Goal: Task Accomplishment & Management: Manage account settings

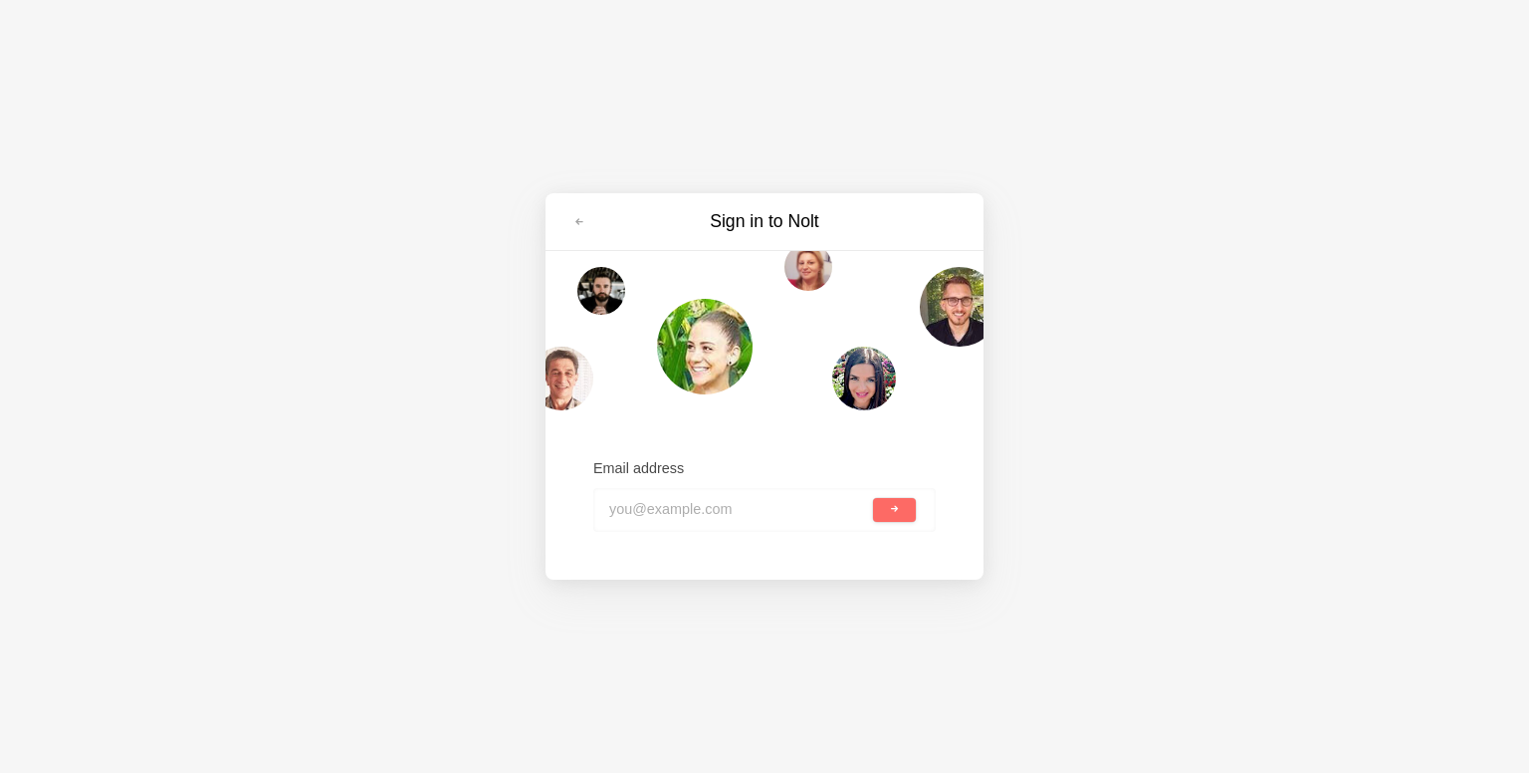
click at [702, 517] on input "email" at bounding box center [739, 510] width 260 height 44
type input "[EMAIL_ADDRESS][DOMAIN_NAME]"
click at [873, 498] on button "submit" at bounding box center [894, 510] width 43 height 24
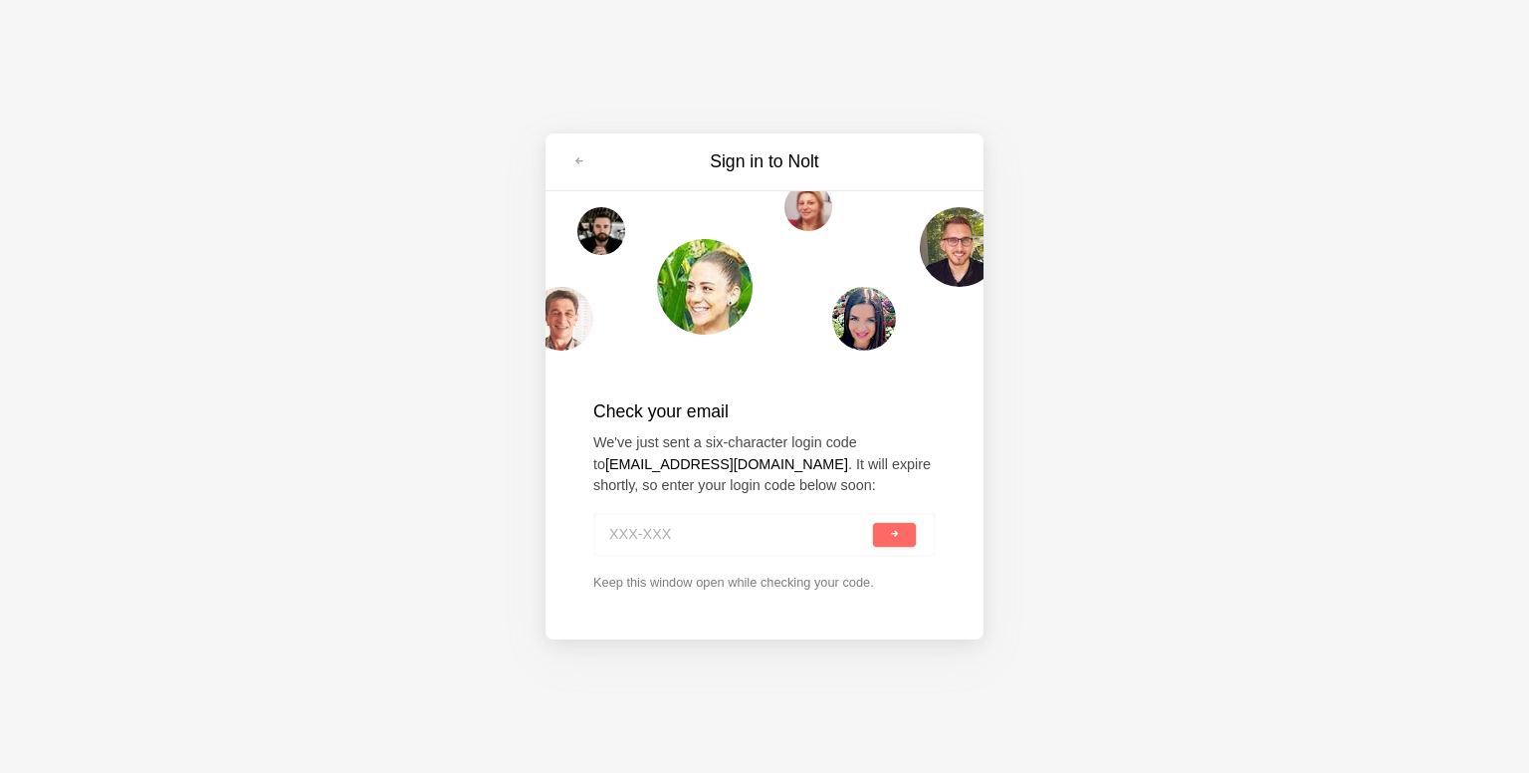
click at [661, 544] on input at bounding box center [739, 535] width 260 height 44
click at [722, 540] on input at bounding box center [739, 535] width 260 height 44
paste input "CHL-ETH"
type input "CHL-ETH"
click at [889, 535] on span "submit" at bounding box center [894, 534] width 11 height 11
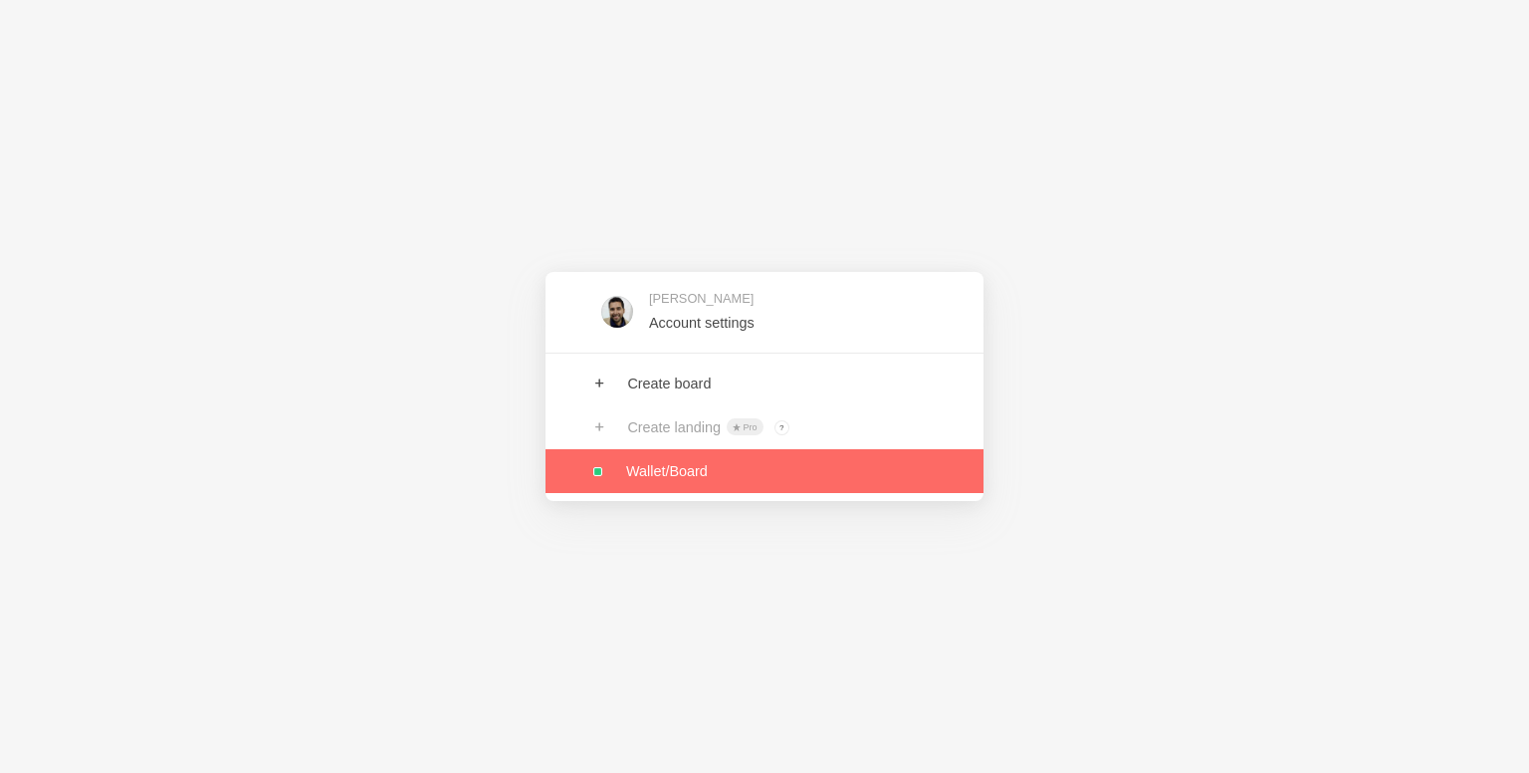
click at [700, 479] on link at bounding box center [765, 471] width 438 height 44
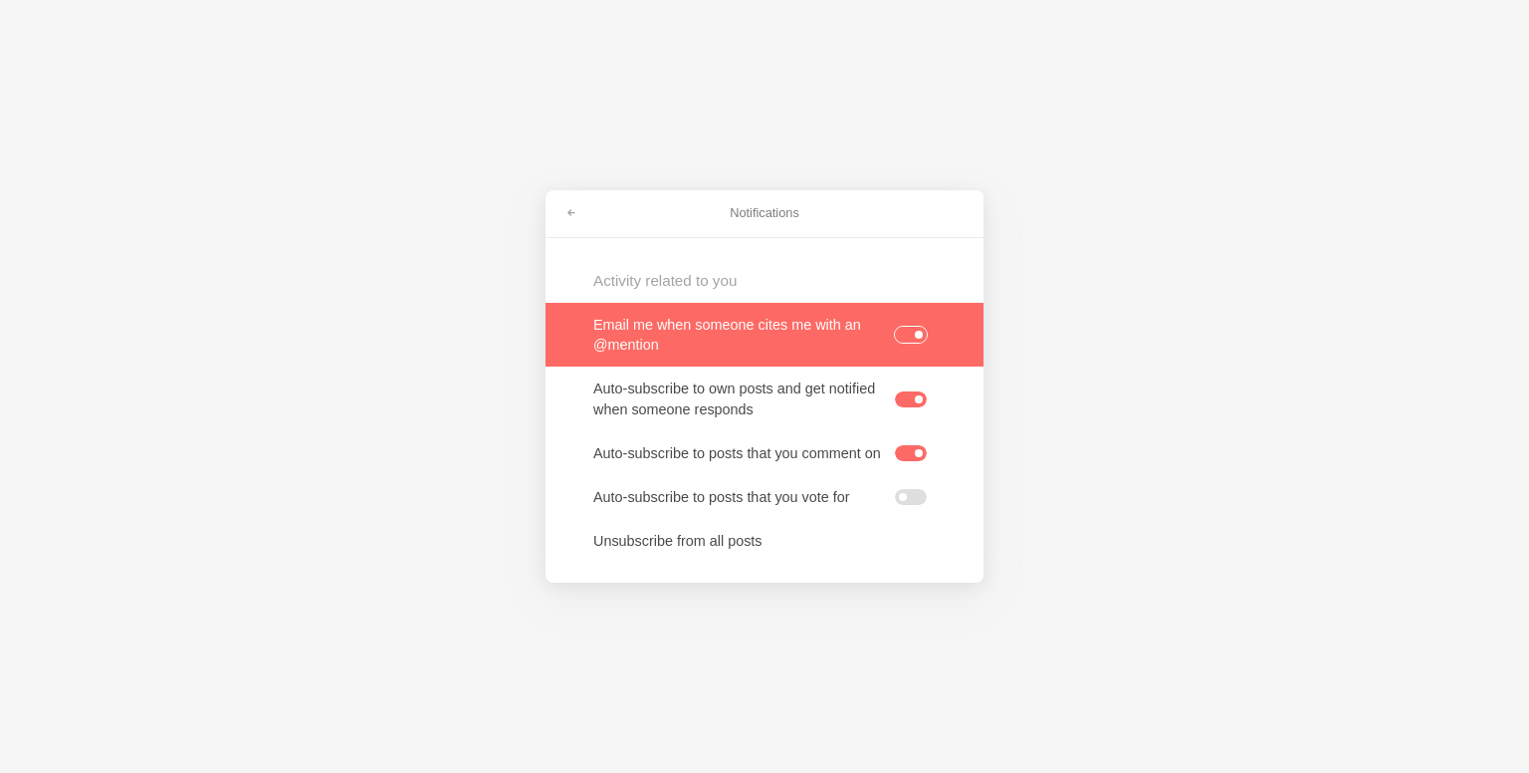
click at [920, 342] on label at bounding box center [911, 335] width 32 height 16
click at [0, 0] on input "checkbox" at bounding box center [0, 0] width 0 height 0
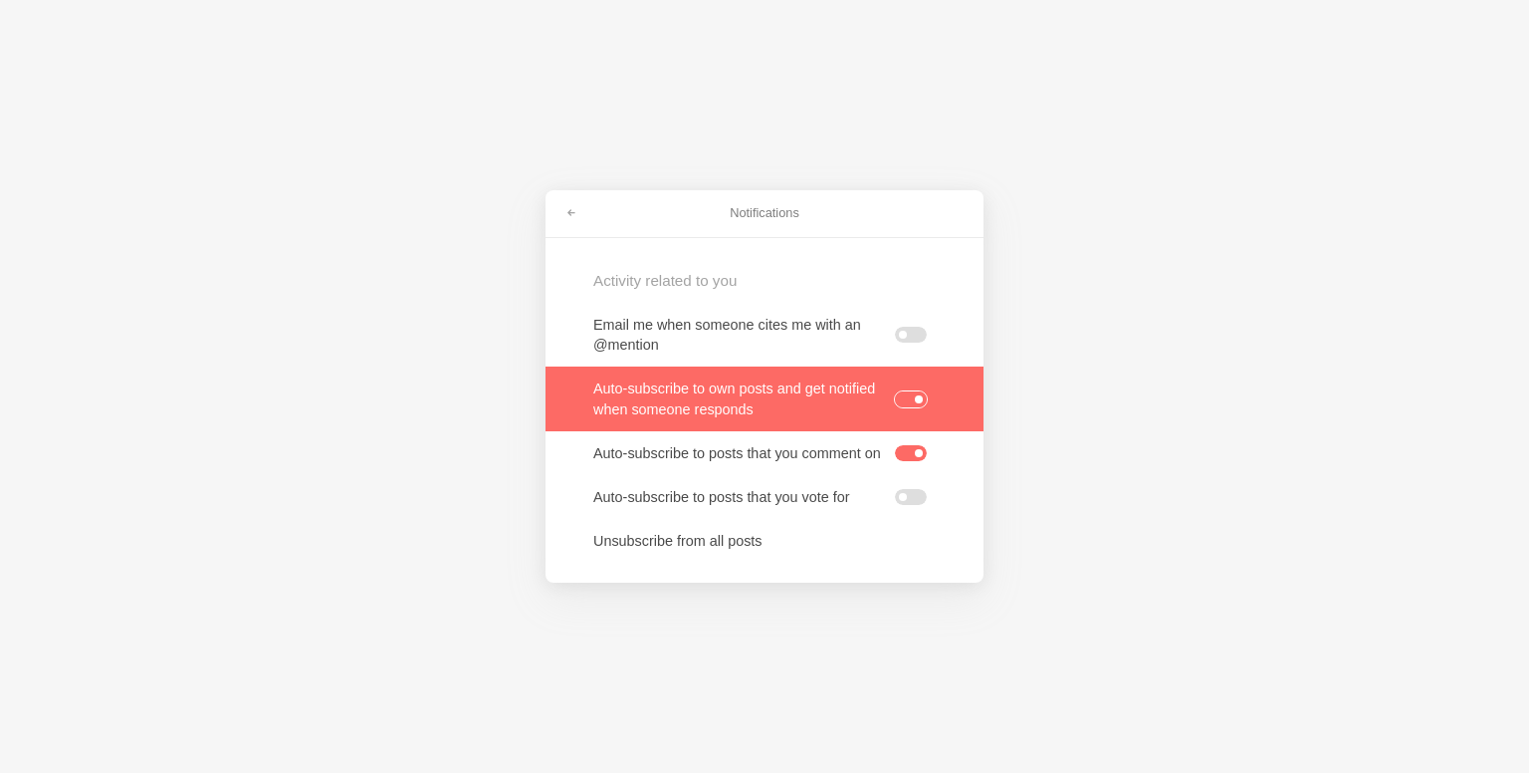
click at [918, 399] on label at bounding box center [911, 399] width 32 height 16
click at [0, 0] on input "checkbox" at bounding box center [0, 0] width 0 height 0
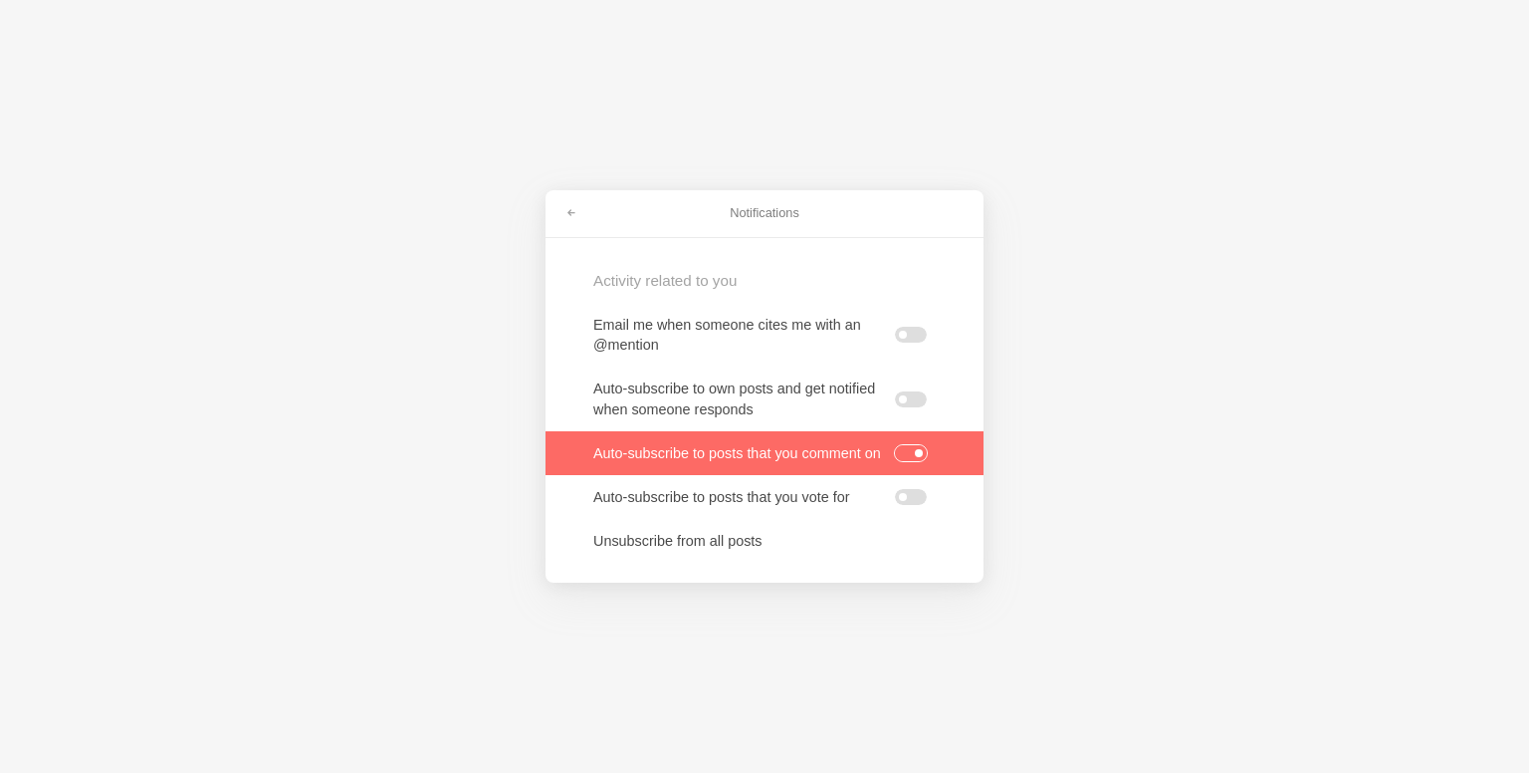
click at [921, 447] on label at bounding box center [911, 453] width 32 height 16
click at [0, 0] on input "checkbox" at bounding box center [0, 0] width 0 height 0
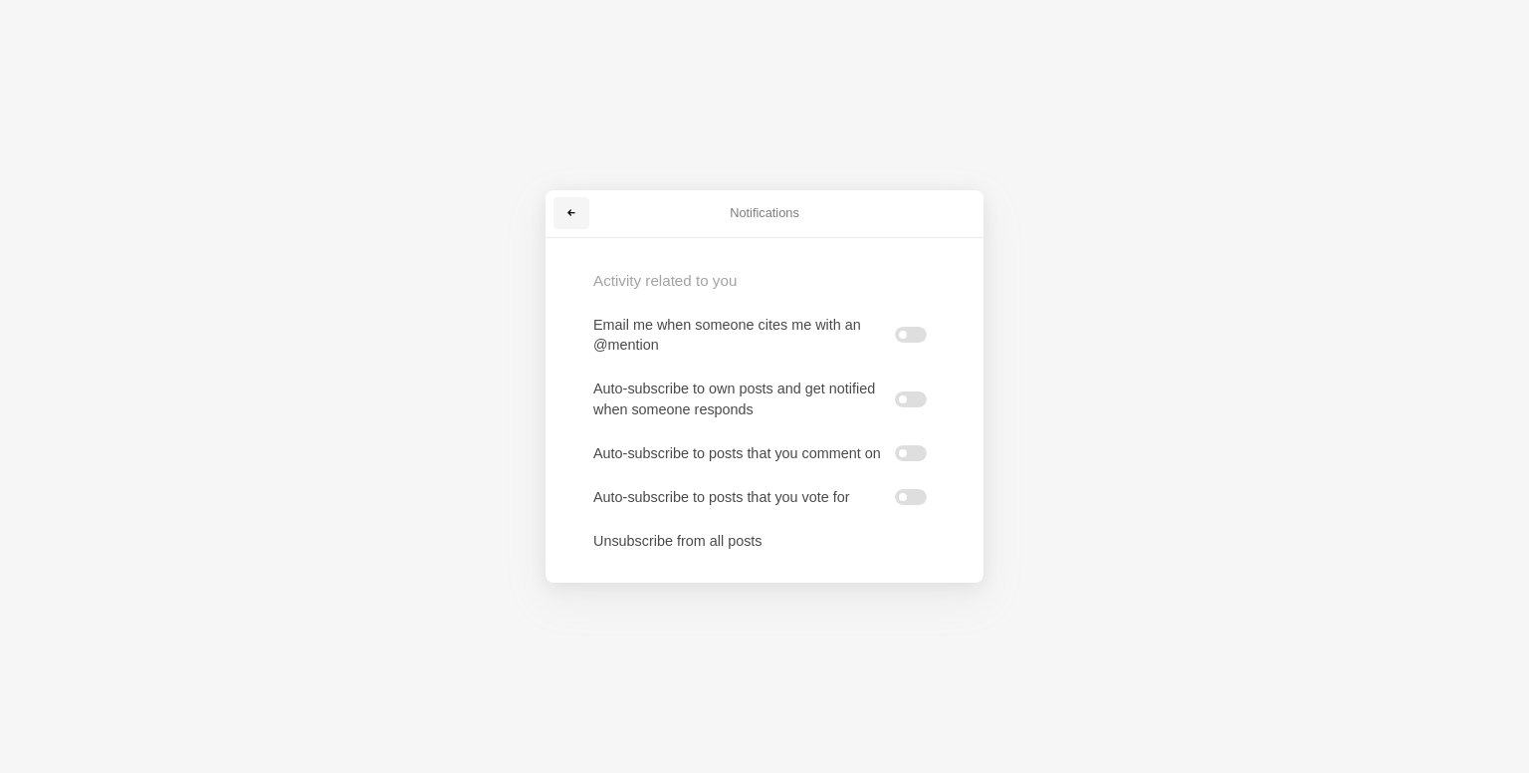
click at [571, 212] on span at bounding box center [572, 213] width 12 height 12
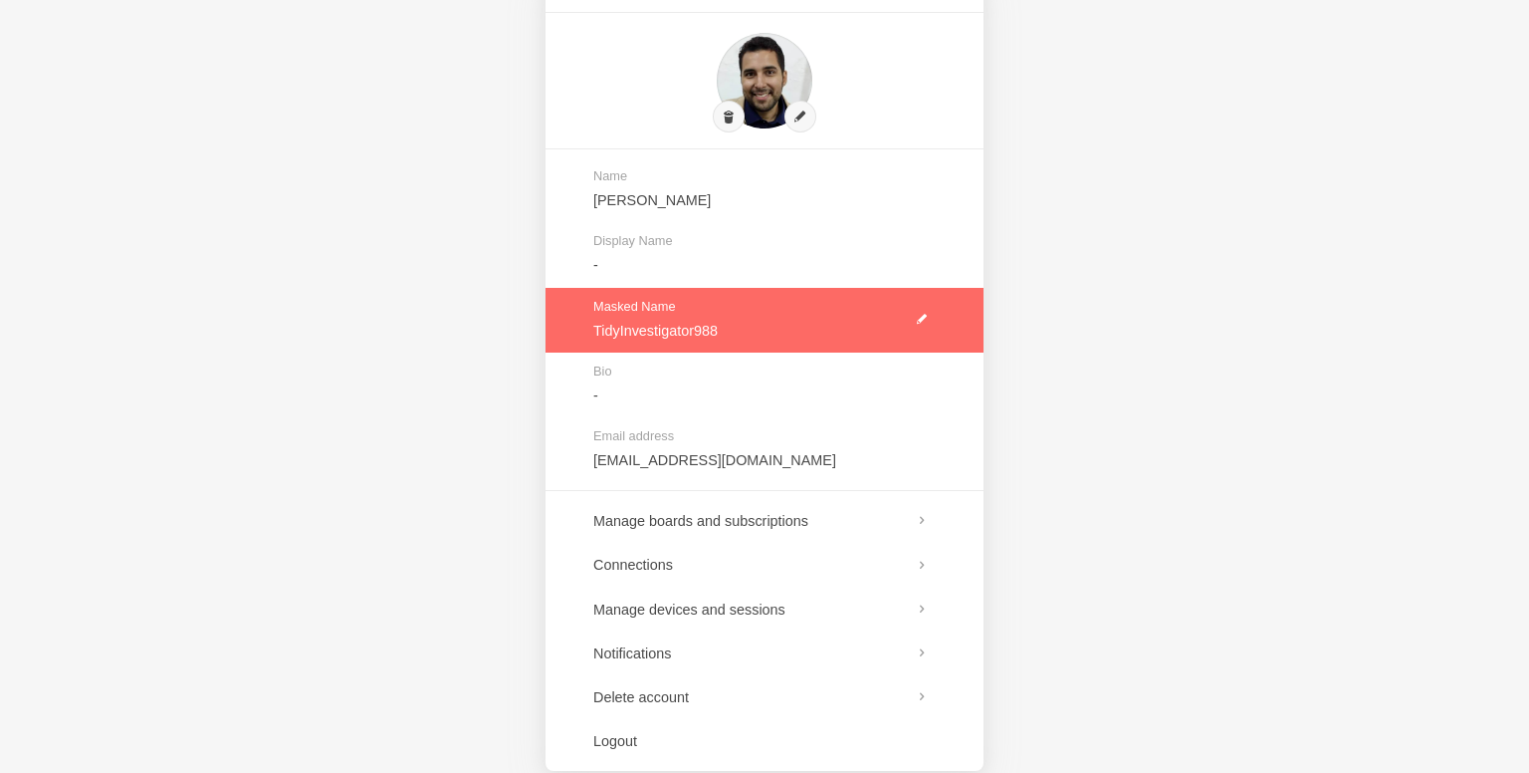
scroll to position [96, 0]
